Goal: Information Seeking & Learning: Learn about a topic

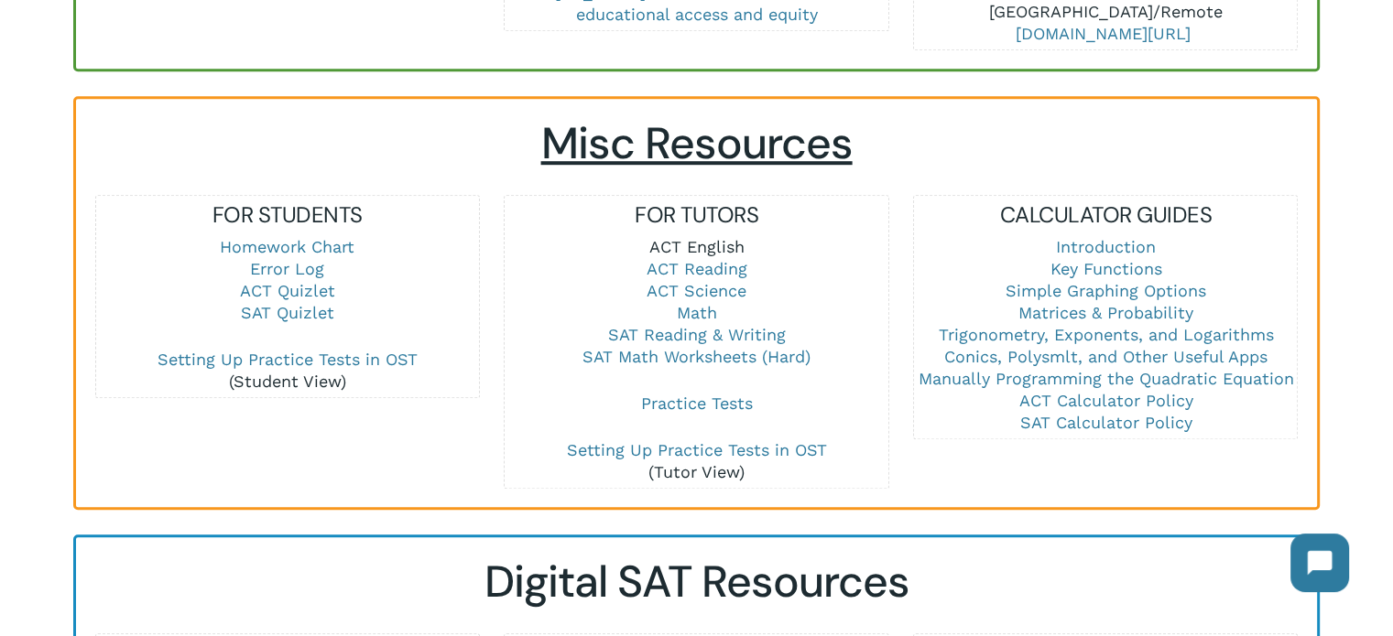
click at [712, 238] on link "ACT English" at bounding box center [695, 246] width 95 height 19
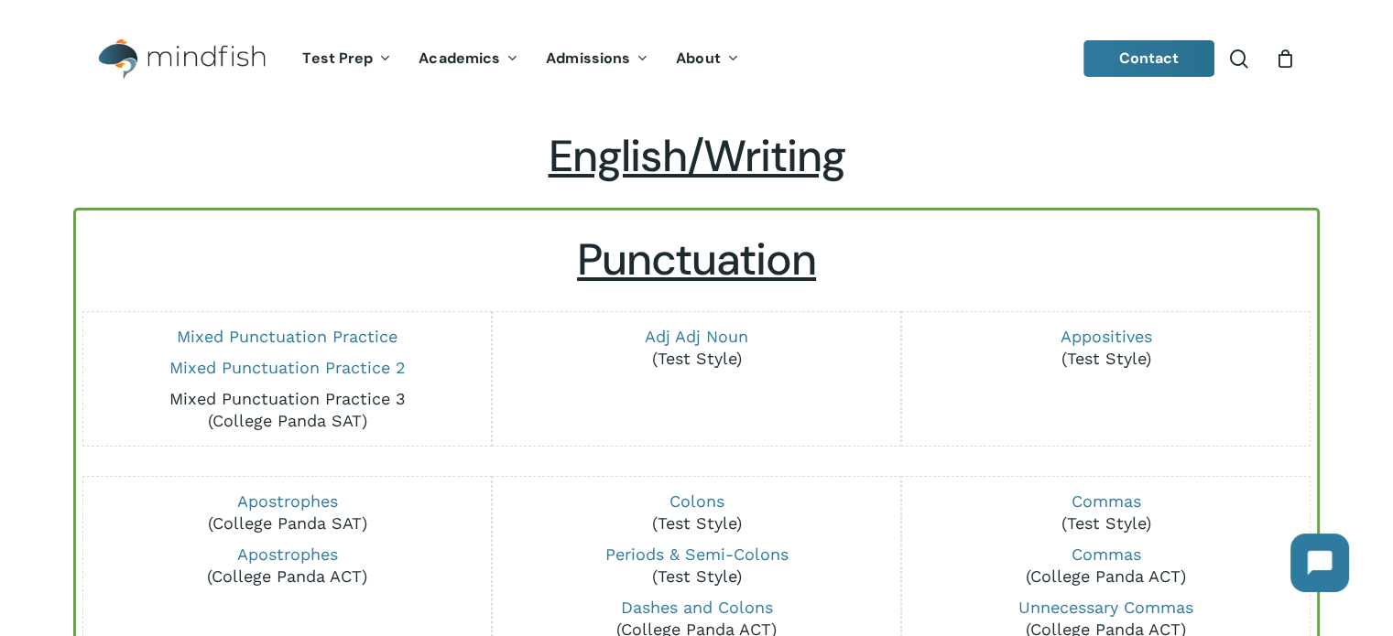
click at [373, 398] on link "Mixed Punctuation Practice 3" at bounding box center [287, 398] width 236 height 19
